Goal: Task Accomplishment & Management: Complete application form

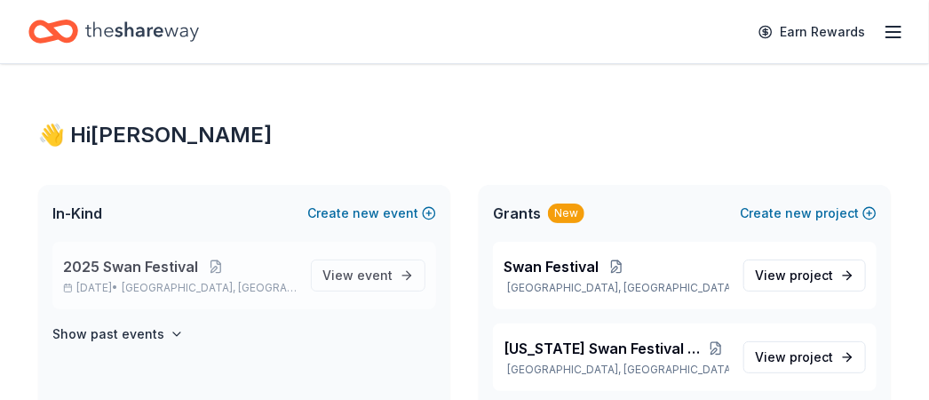
click at [187, 260] on span "2025 Swan Festival" at bounding box center [130, 266] width 135 height 21
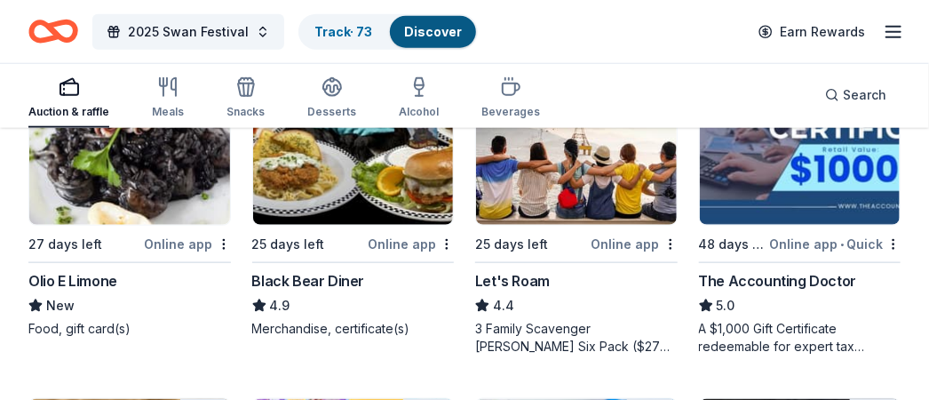
scroll to position [622, 0]
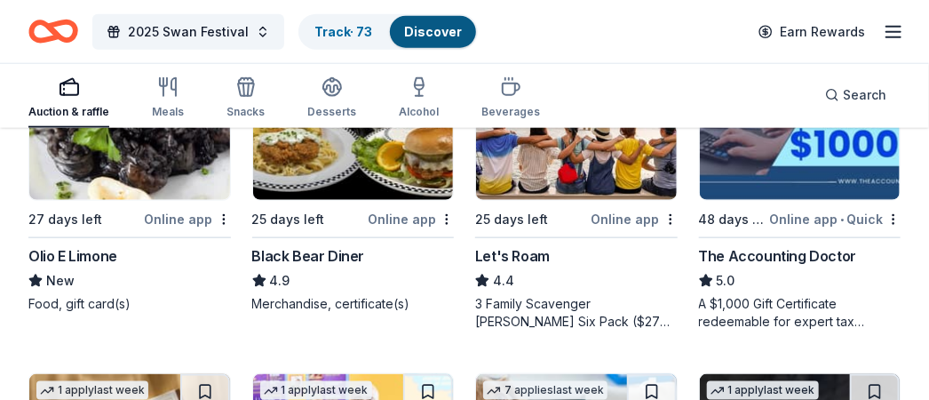
click at [750, 247] on div "The Accounting Doctor" at bounding box center [778, 255] width 158 height 21
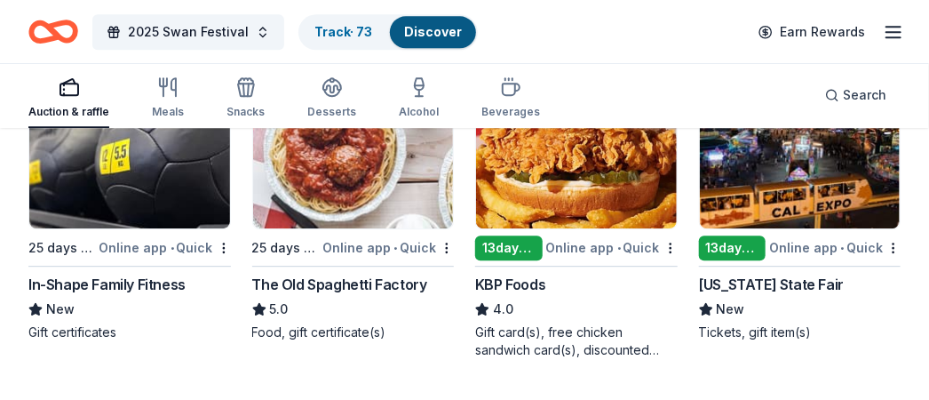
scroll to position [1599, 0]
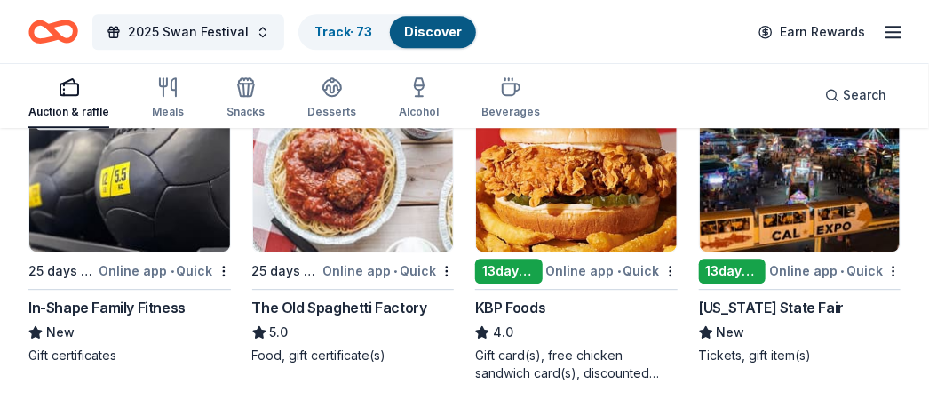
click at [749, 266] on div "13 days left" at bounding box center [732, 270] width 67 height 25
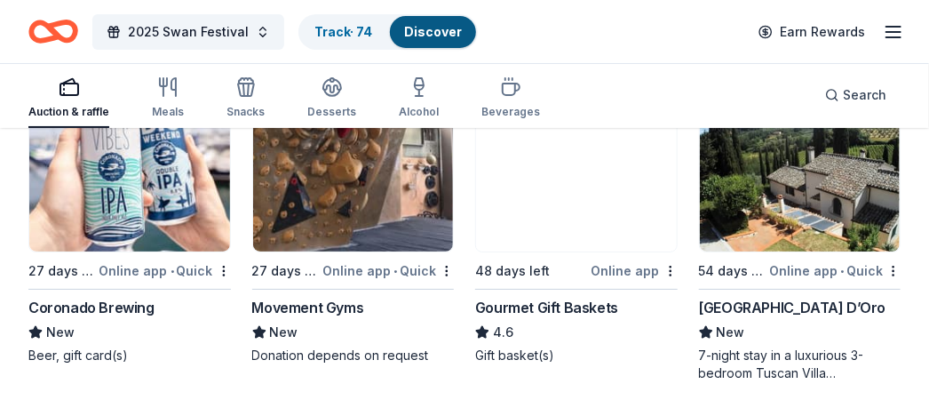
scroll to position [2309, 0]
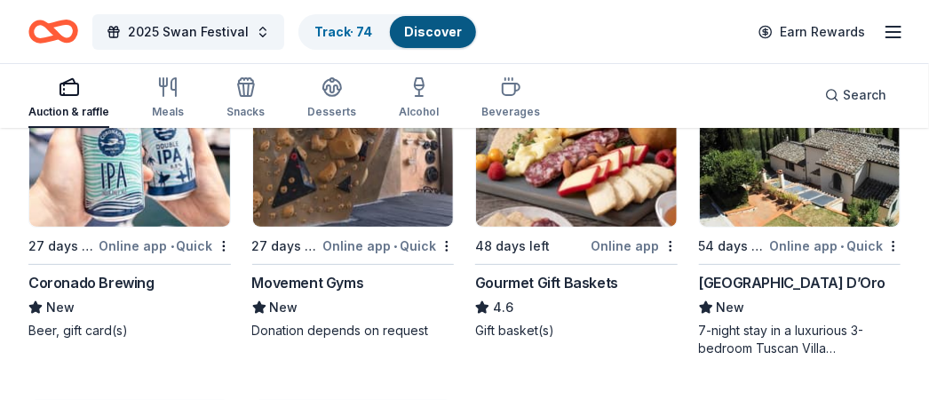
click at [552, 278] on div "Gourmet Gift Baskets" at bounding box center [546, 282] width 143 height 21
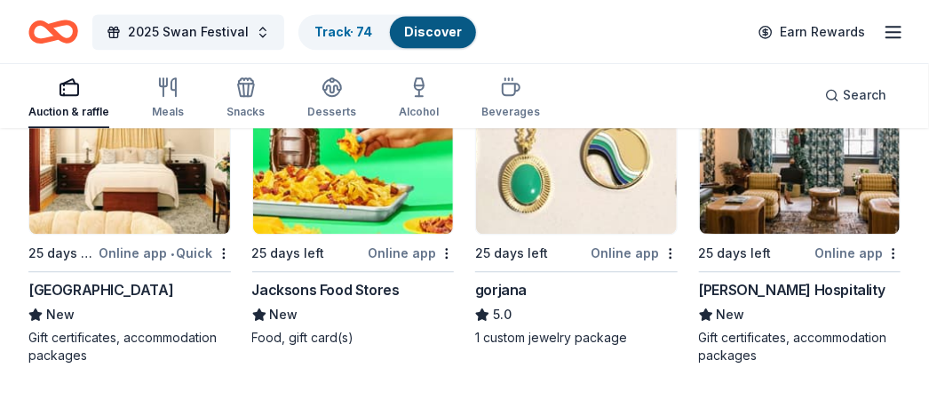
scroll to position [3696, 0]
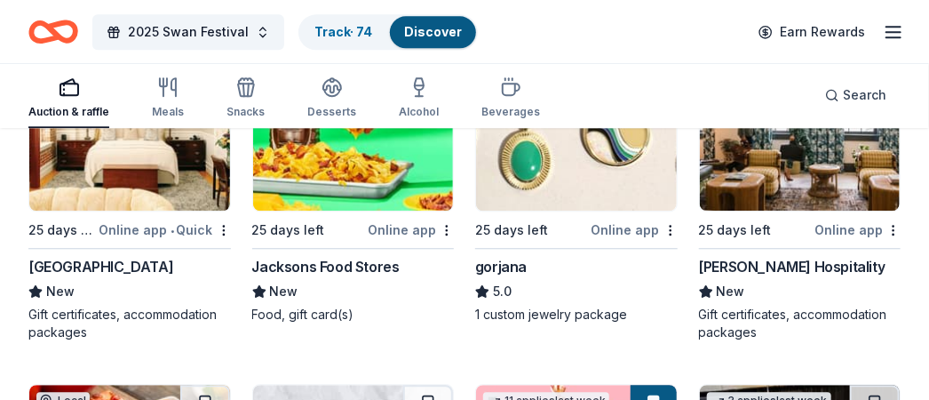
click at [70, 262] on div "Napa River Inn" at bounding box center [100, 266] width 145 height 21
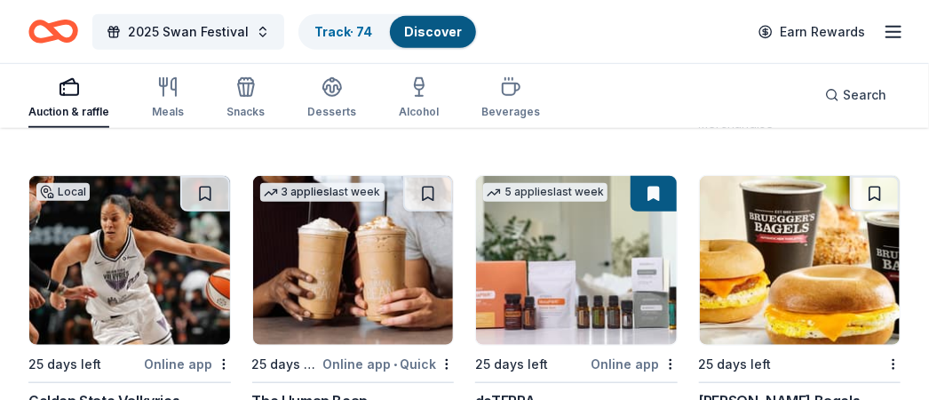
scroll to position [5029, 0]
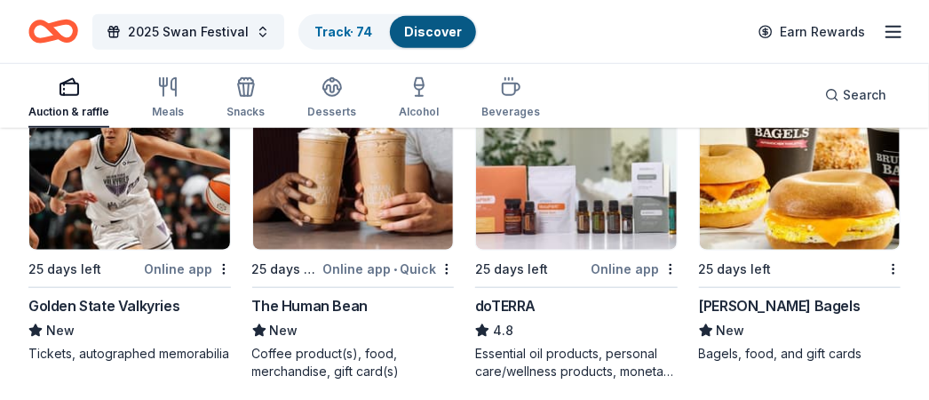
click at [132, 295] on div "Golden State Valkyries" at bounding box center [103, 305] width 151 height 21
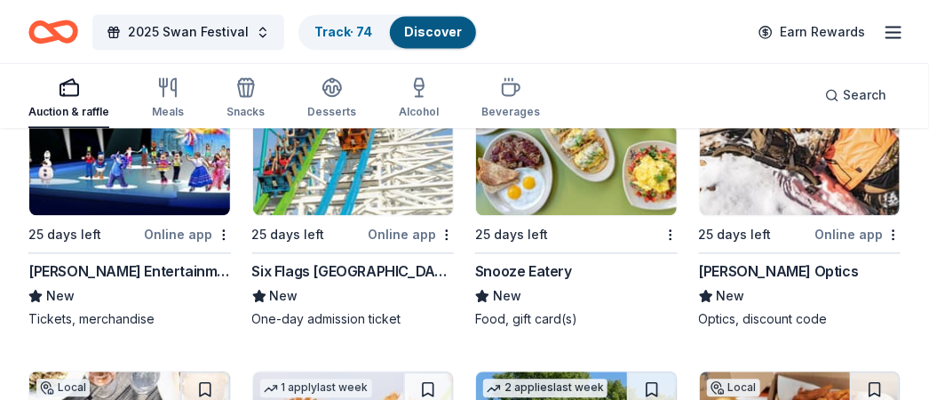
scroll to position [8137, 0]
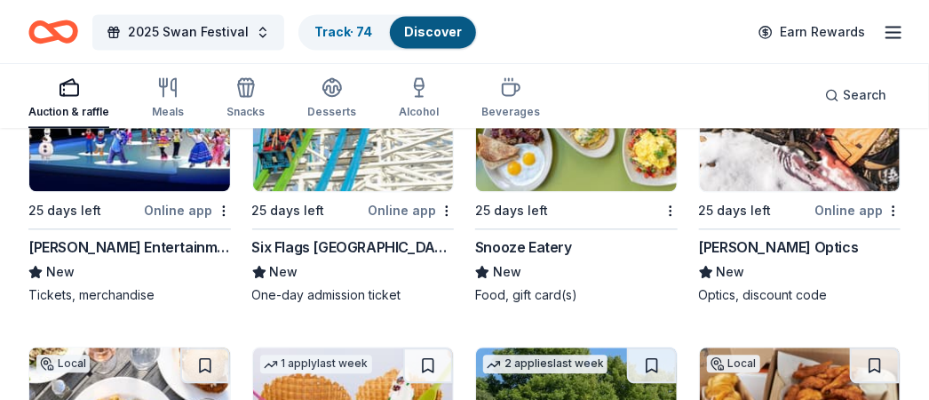
click at [427, 237] on div "Six Flags [GEOGRAPHIC_DATA] ([GEOGRAPHIC_DATA])" at bounding box center [353, 246] width 202 height 21
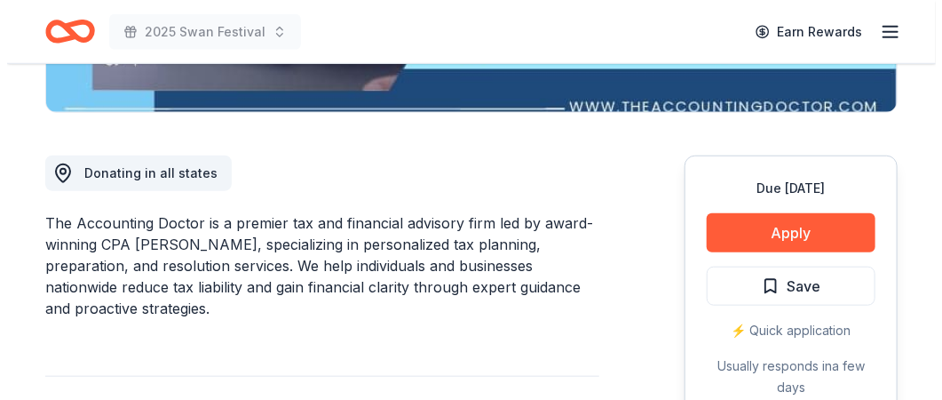
scroll to position [444, 0]
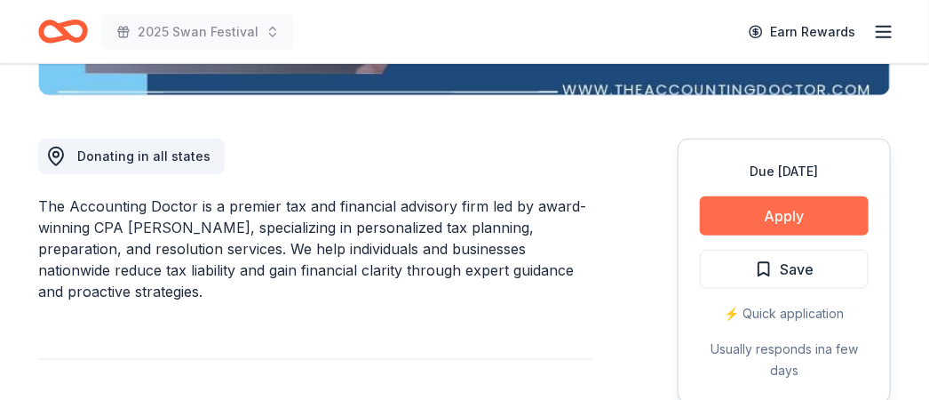
click at [766, 222] on button "Apply" at bounding box center [784, 215] width 169 height 39
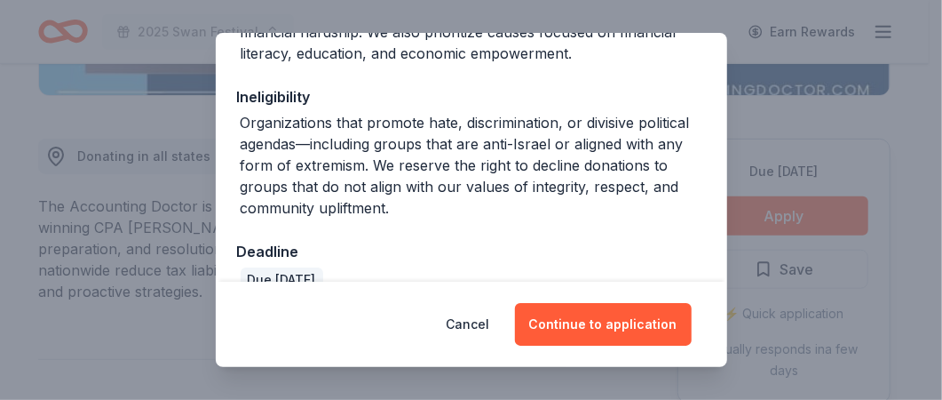
scroll to position [395, 0]
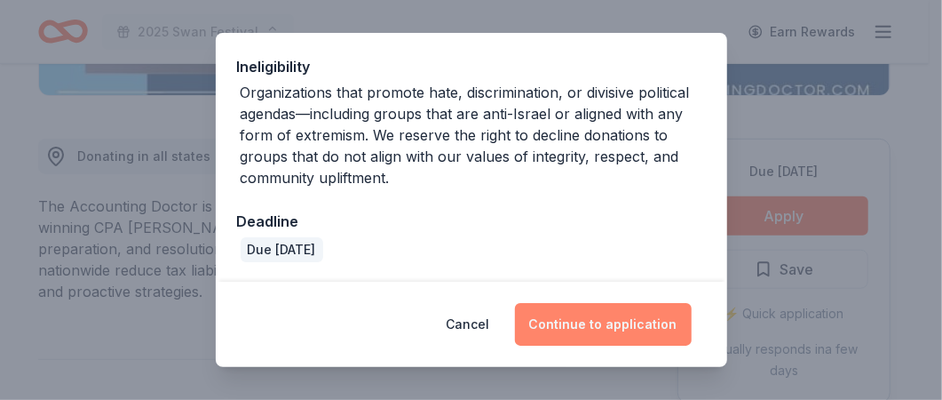
click at [577, 319] on button "Continue to application" at bounding box center [603, 324] width 177 height 43
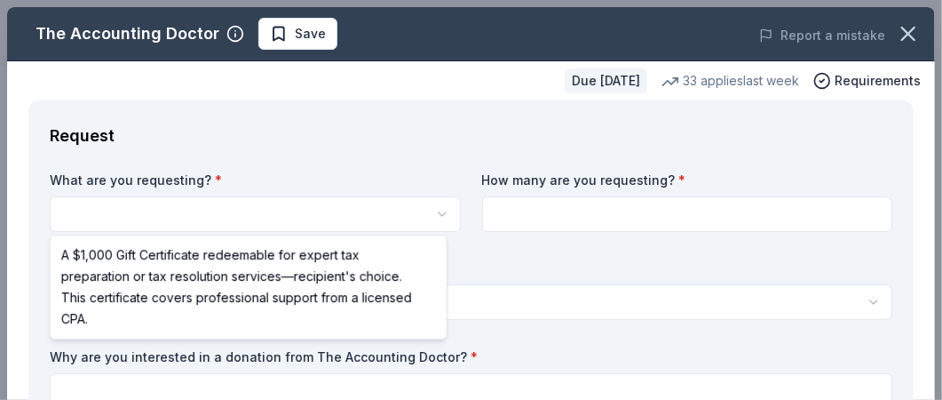
scroll to position [0, 0]
select select "A $1,000 Gift Certificate redeemable for expert tax preparation or tax resoluti…"
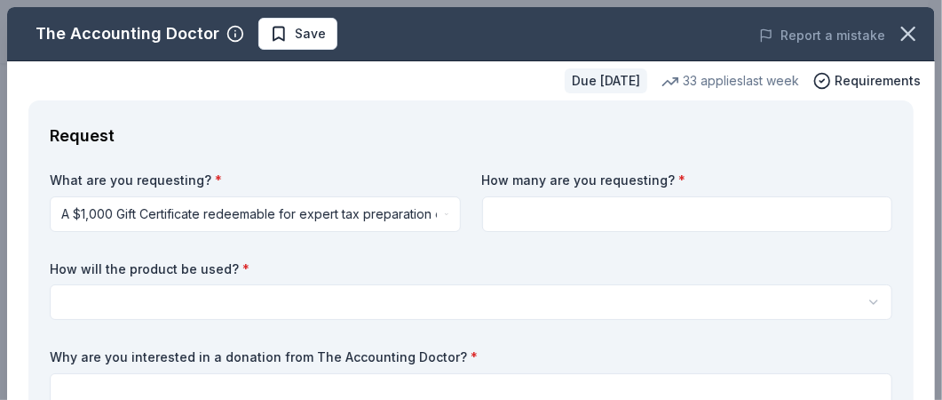
click at [496, 208] on input at bounding box center [687, 214] width 411 height 36
type input "1"
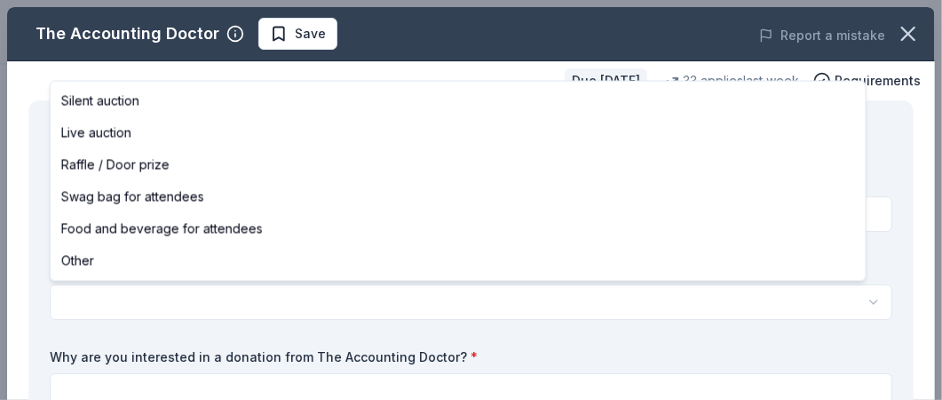
click at [110, 298] on html "2025 Swan Festival Save Apply Due in 48 days Share The Accounting Doctor 5.0 • …" at bounding box center [471, 200] width 942 height 400
select select "silentAuction"
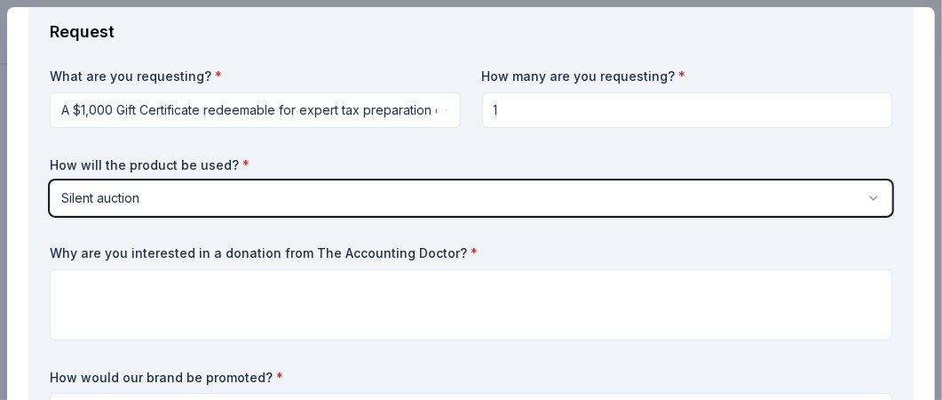
scroll to position [178, 0]
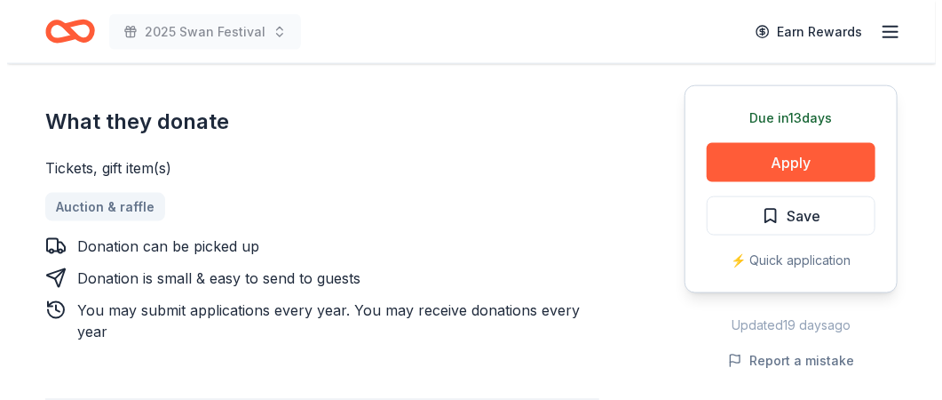
scroll to position [444, 0]
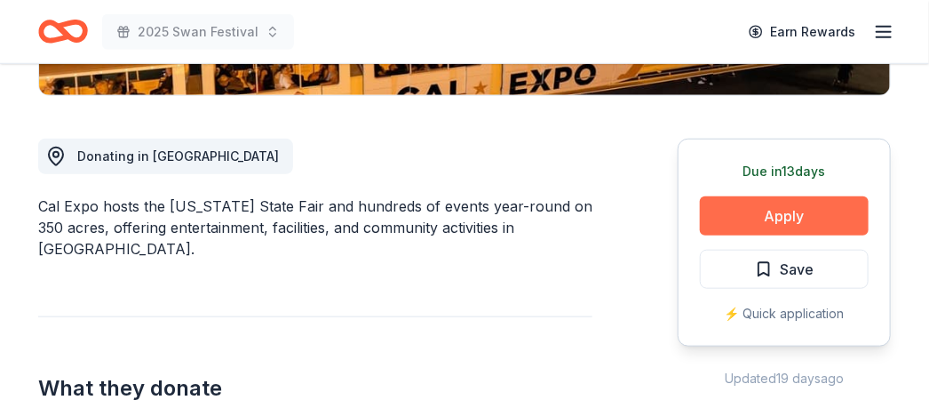
click at [756, 215] on button "Apply" at bounding box center [784, 215] width 169 height 39
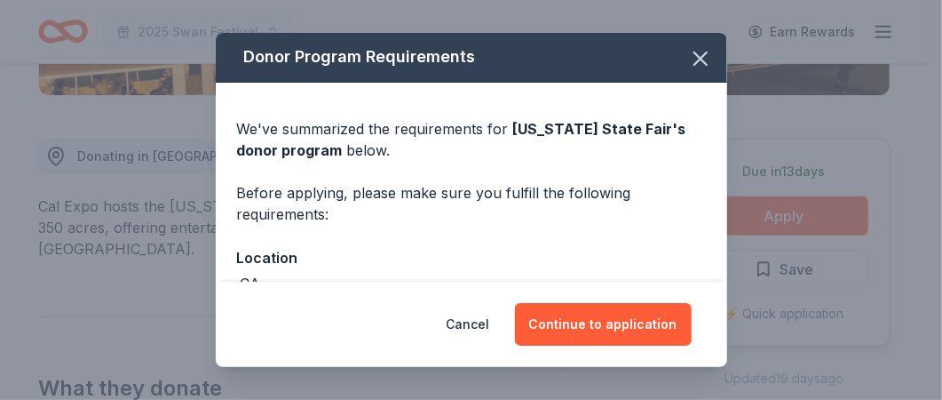
scroll to position [0, 0]
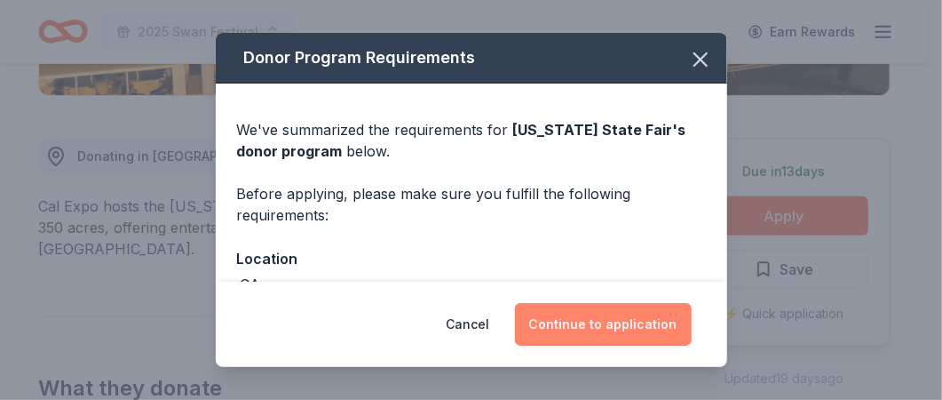
click at [614, 335] on button "Continue to application" at bounding box center [603, 324] width 177 height 43
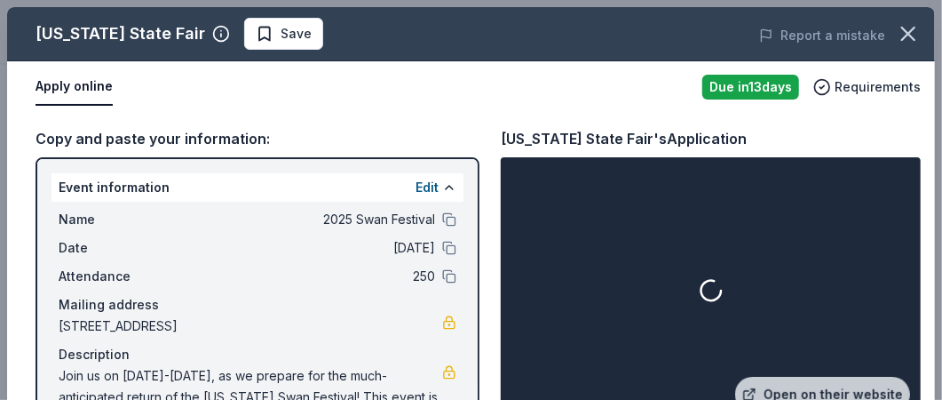
scroll to position [178, 0]
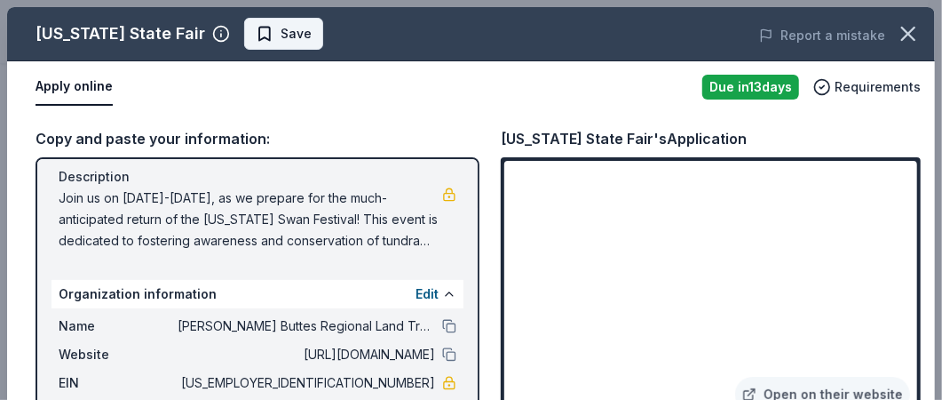
click at [281, 44] on span "Save" at bounding box center [296, 33] width 31 height 21
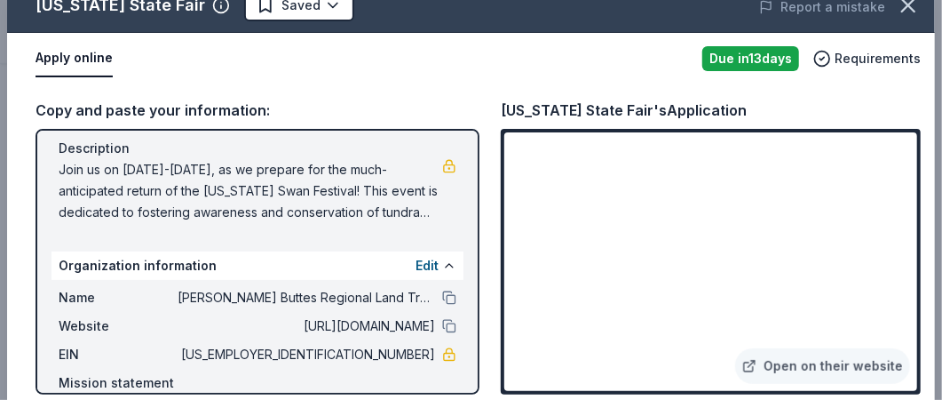
scroll to position [44, 0]
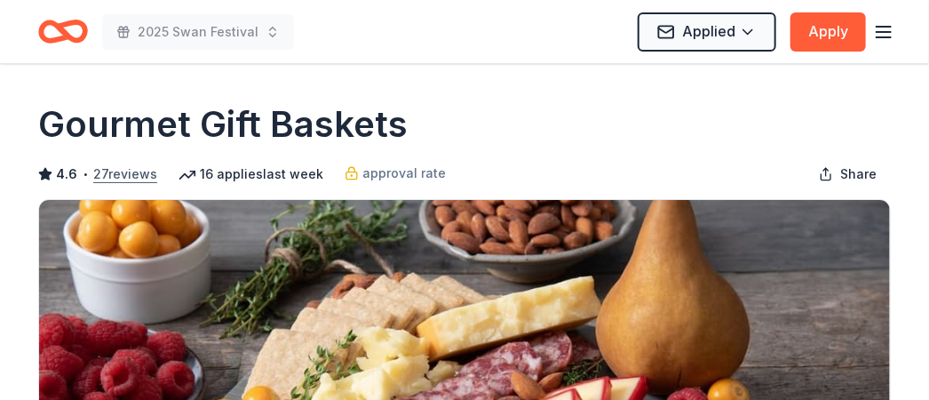
click at [127, 174] on button "27 reviews" at bounding box center [125, 173] width 64 height 21
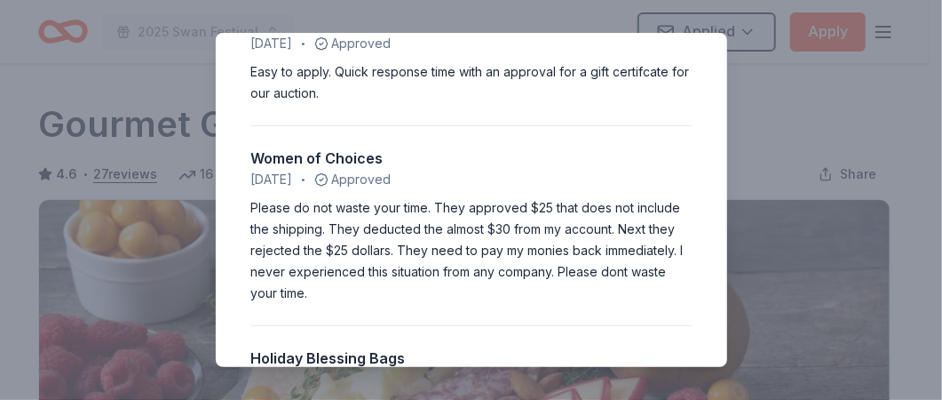
scroll to position [2398, 0]
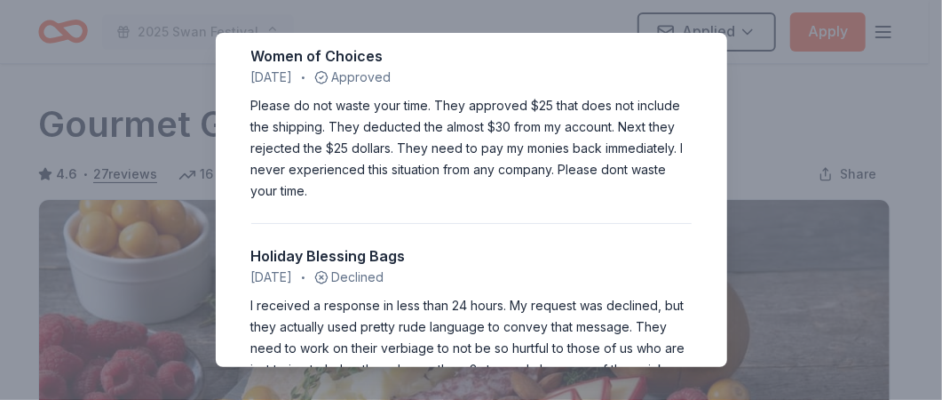
click at [784, 99] on div "4.6 • 27 reviews Angels Bridging Gaps Inc August 2025 • Approved prompt Donors …" at bounding box center [471, 200] width 942 height 400
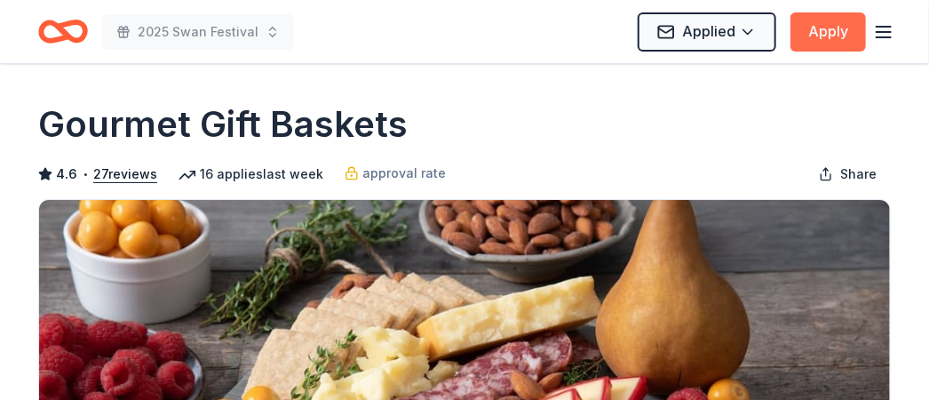
click at [803, 35] on button "Apply" at bounding box center [827, 31] width 75 height 39
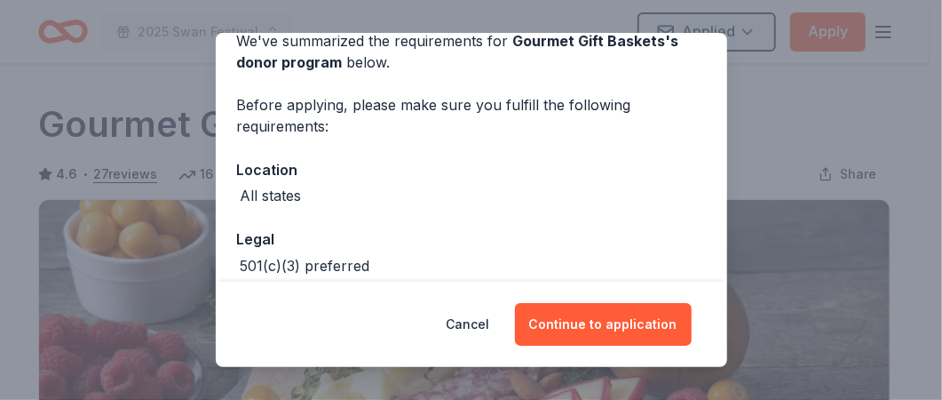
scroll to position [176, 0]
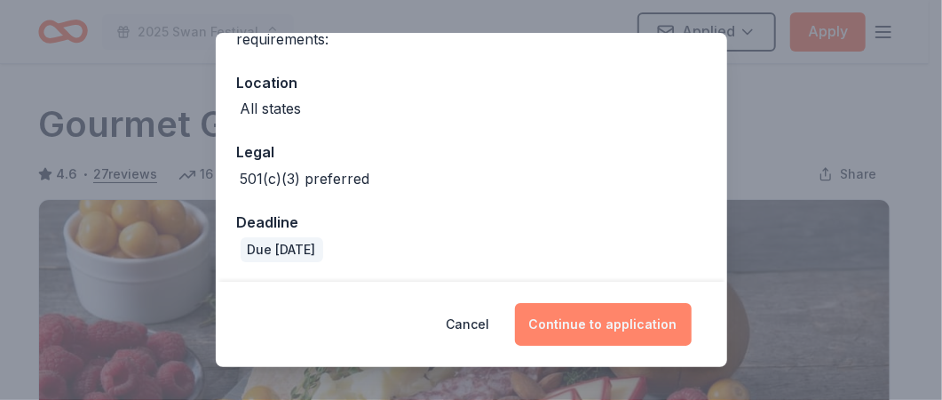
click at [587, 325] on button "Continue to application" at bounding box center [603, 324] width 177 height 43
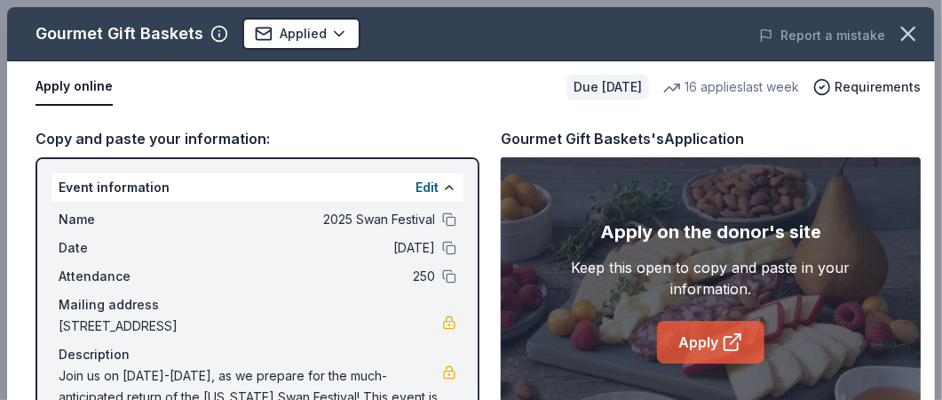
click at [713, 337] on link "Apply" at bounding box center [710, 342] width 107 height 43
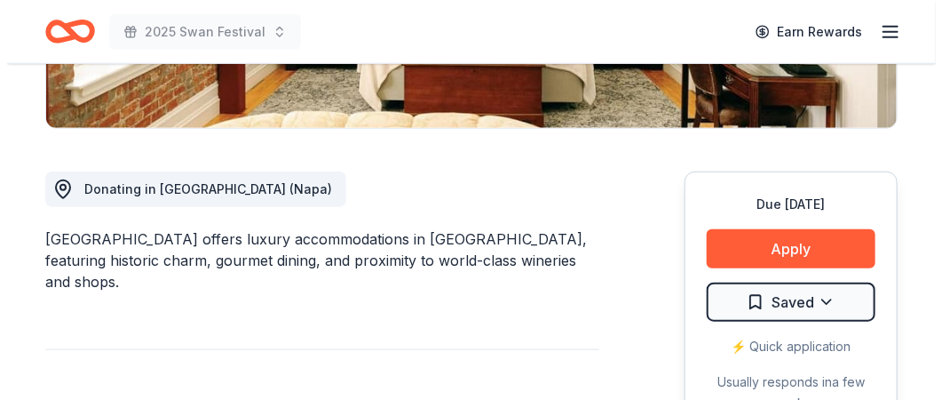
scroll to position [444, 0]
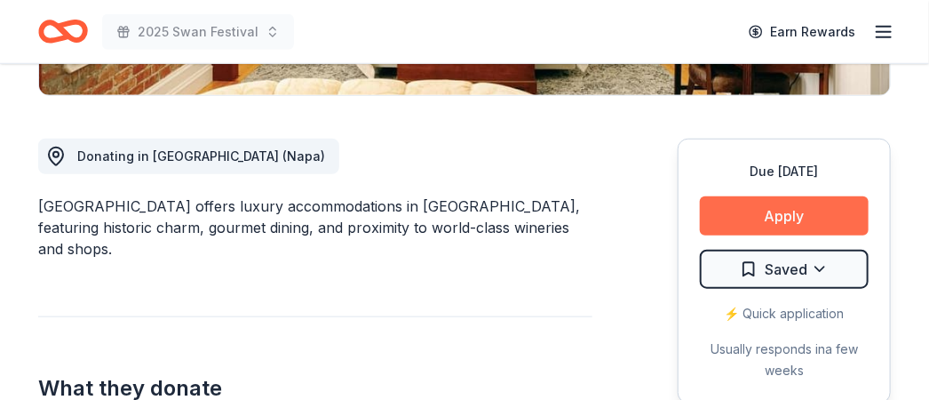
click at [775, 221] on button "Apply" at bounding box center [784, 215] width 169 height 39
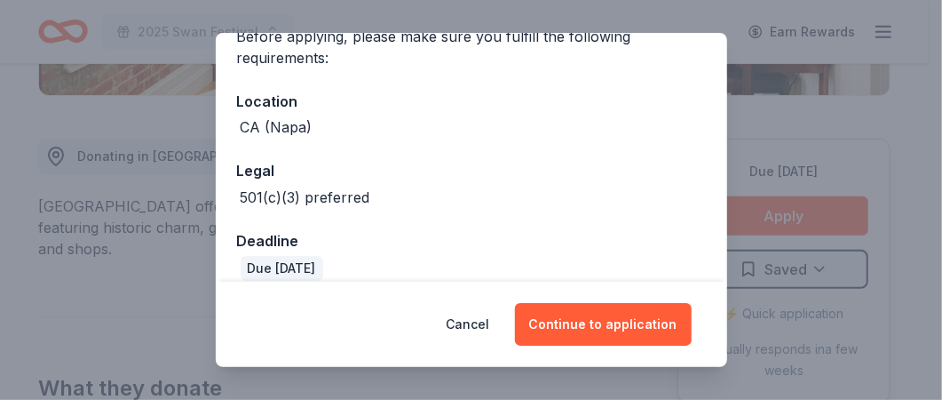
scroll to position [176, 0]
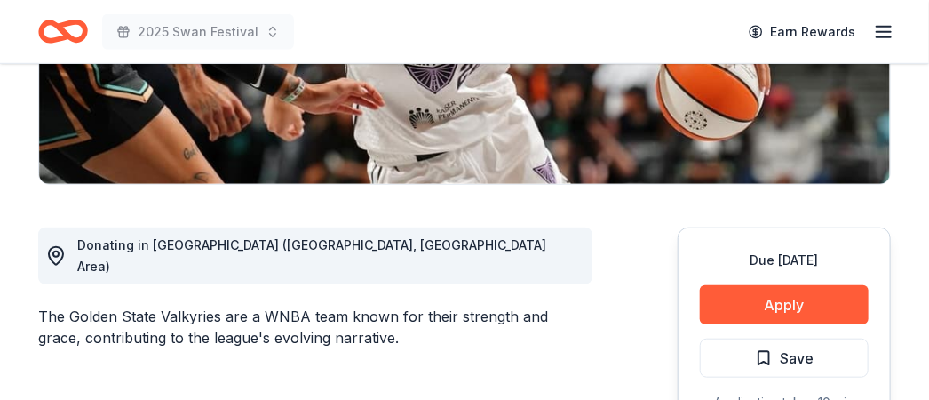
scroll to position [444, 0]
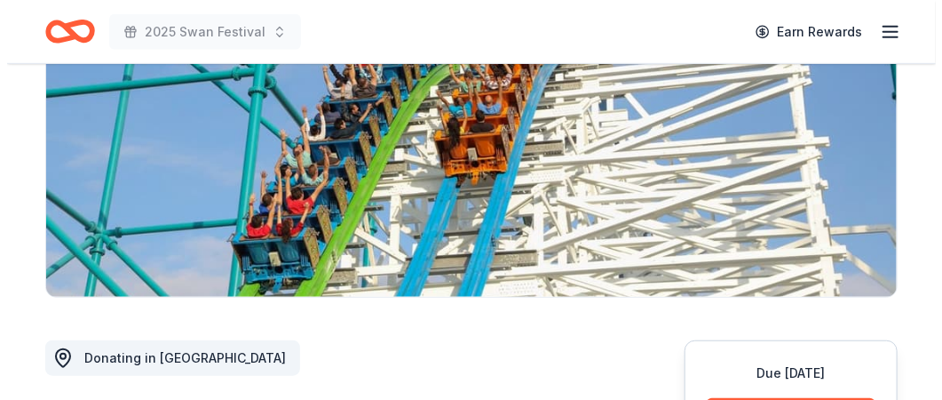
scroll to position [444, 0]
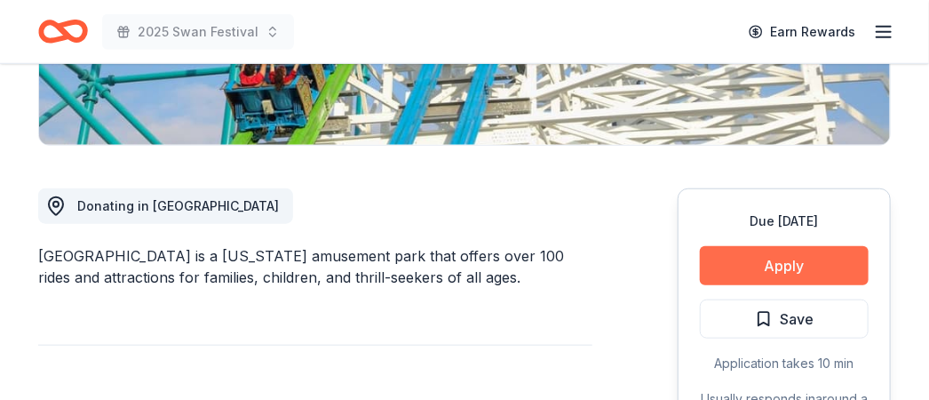
click at [807, 246] on button "Apply" at bounding box center [784, 265] width 169 height 39
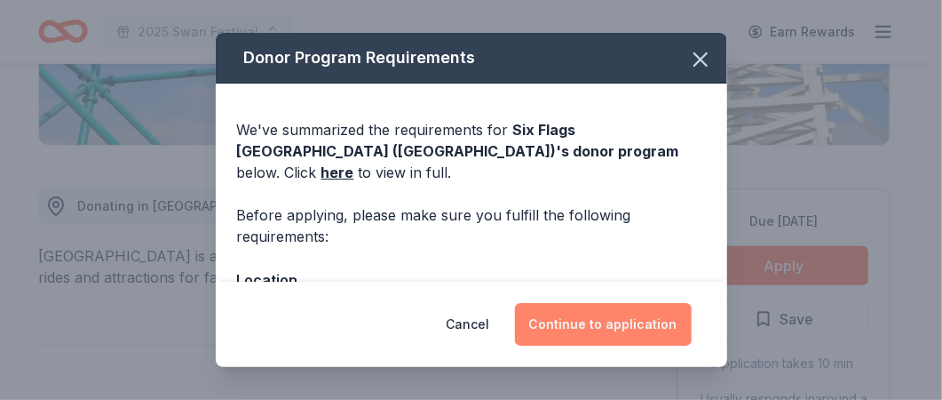
click at [615, 314] on button "Continue to application" at bounding box center [603, 324] width 177 height 43
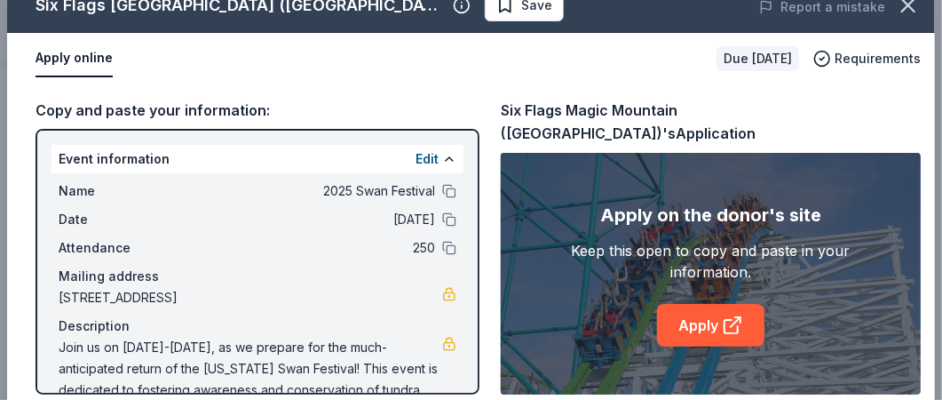
scroll to position [44, 0]
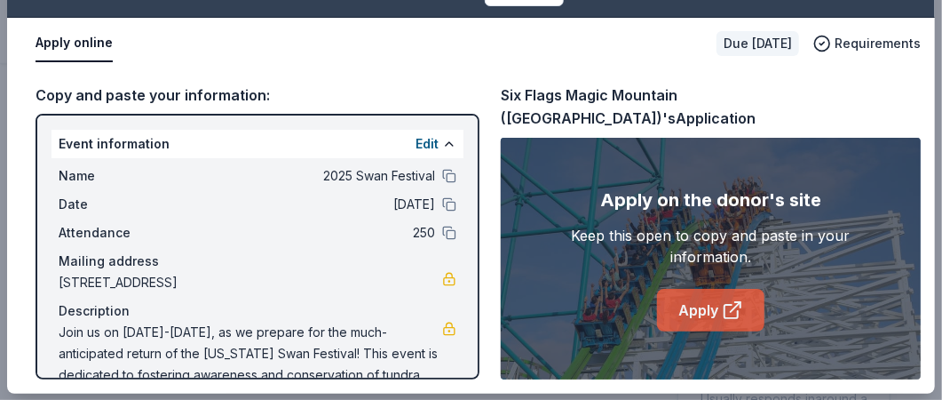
click at [695, 301] on link "Apply" at bounding box center [710, 310] width 107 height 43
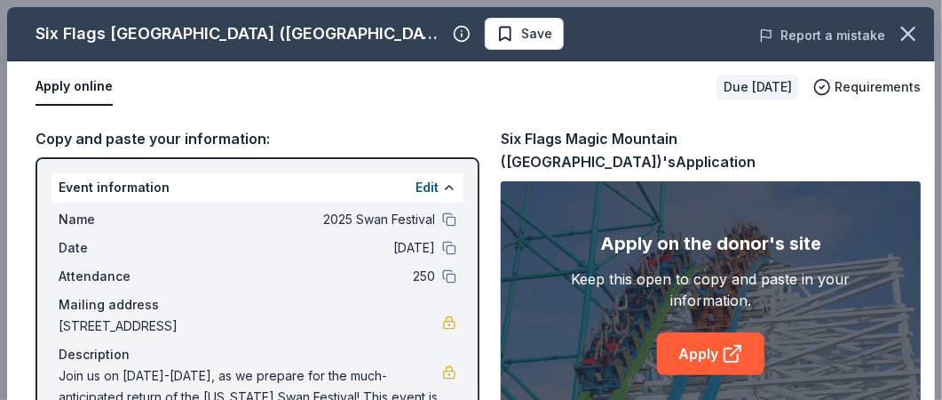
click at [833, 32] on button "Report a mistake" at bounding box center [822, 35] width 126 height 21
